Goal: Find specific page/section: Find specific page/section

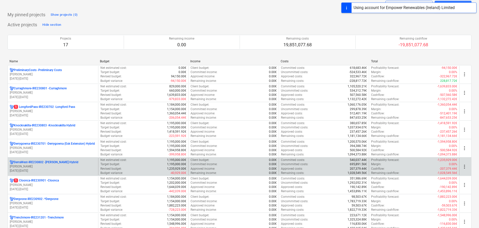
scroll to position [25, 0]
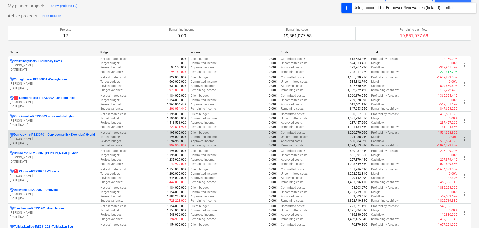
click at [48, 135] on p "Derrygowna-IRE230701 - Derrygowna (Esk Extension) Hybrid" at bounding box center [54, 135] width 81 height 4
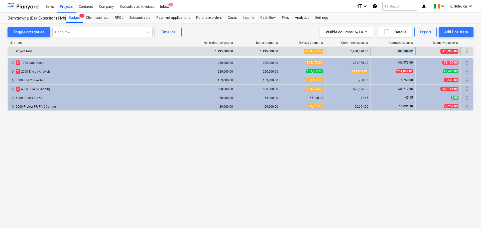
drag, startPoint x: 397, startPoint y: 51, endPoint x: 414, endPoint y: 52, distance: 16.3
click at [414, 52] on div "500,584.92" at bounding box center [392, 51] width 45 height 8
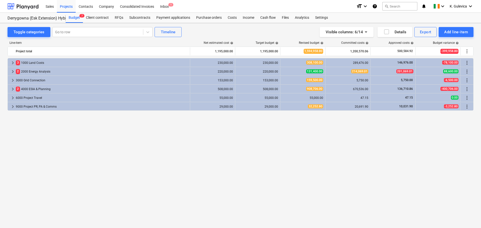
click at [366, 130] on div "keyboard_arrow_right 3 1000 Land Costs 230,000.00 230,000.00 308,100.00 289,476…" at bounding box center [241, 132] width 466 height 149
click at [463, 4] on div "K. Gulevica keyboard_arrow_down" at bounding box center [462, 6] width 24 height 13
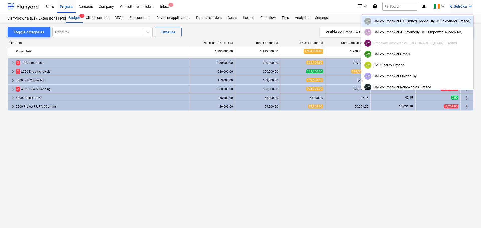
click at [429, 17] on div "KG Galileo Empower UK Limited (previously GGE Scotland Limited)" at bounding box center [417, 21] width 112 height 11
